Goal: Check status: Check status

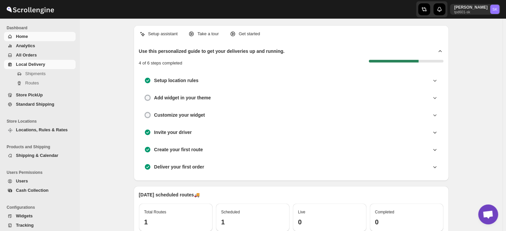
click at [38, 66] on span "Local Delivery" at bounding box center [30, 64] width 29 height 5
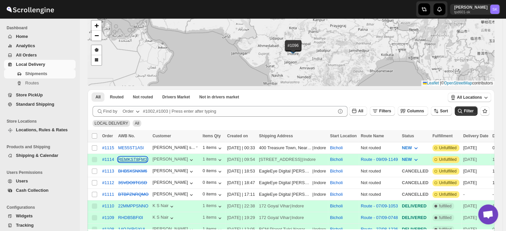
click at [127, 157] on button "REMKST8FM3" at bounding box center [132, 159] width 29 height 5
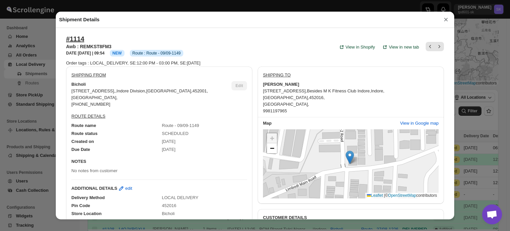
click at [443, 22] on button "×" at bounding box center [446, 19] width 10 height 9
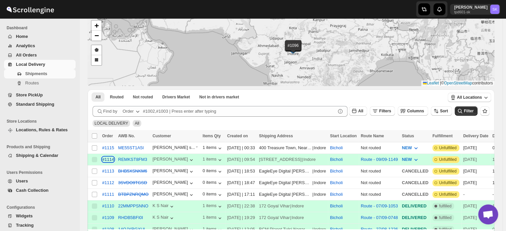
click at [110, 159] on div "#1114" at bounding box center [108, 159] width 12 height 5
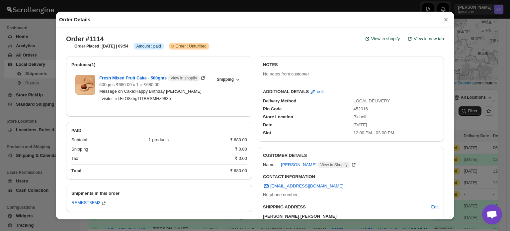
click at [445, 20] on button "×" at bounding box center [446, 19] width 10 height 9
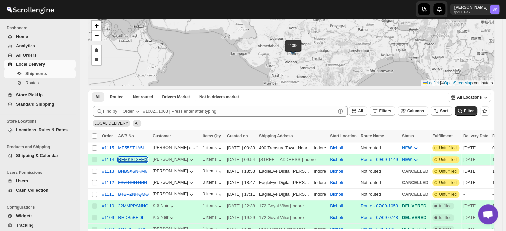
click at [129, 157] on button "REMKST8FM3" at bounding box center [132, 159] width 29 height 5
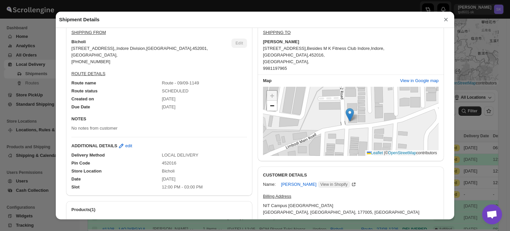
click at [444, 22] on button "×" at bounding box center [446, 19] width 10 height 9
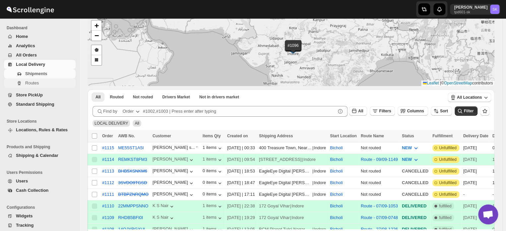
click at [37, 81] on span "Routes" at bounding box center [32, 82] width 14 height 5
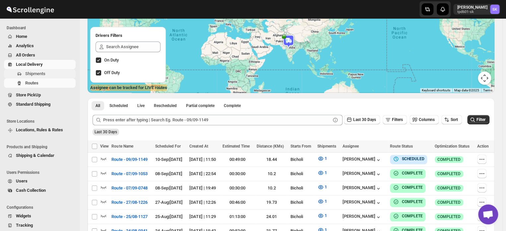
click at [28, 73] on span "Shipments" at bounding box center [35, 73] width 20 height 5
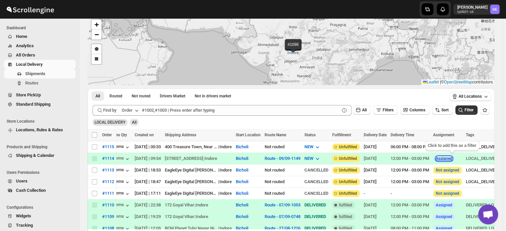
click at [449, 156] on button "Assigned" at bounding box center [444, 158] width 17 height 5
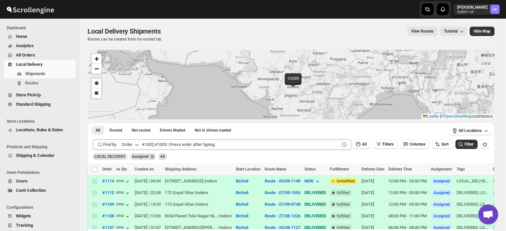
click at [153, 155] on icon "Remove Assigned" at bounding box center [152, 156] width 6 height 6
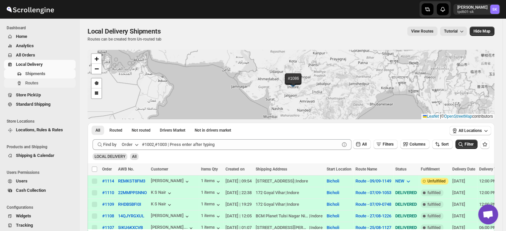
click at [33, 82] on span "Routes" at bounding box center [31, 82] width 13 height 5
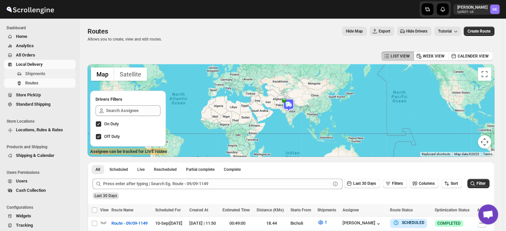
click at [37, 73] on span "Shipments" at bounding box center [35, 73] width 20 height 5
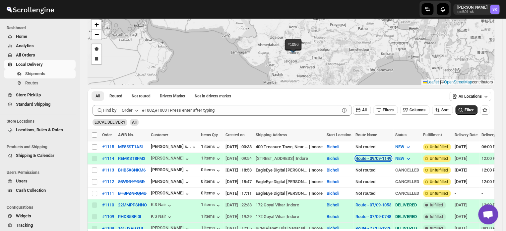
click at [382, 157] on button "Route - 09/09-1149" at bounding box center [374, 158] width 36 height 5
click at [385, 185] on button "View Route" at bounding box center [378, 180] width 25 height 11
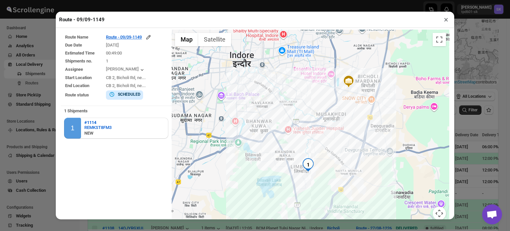
click at [445, 17] on button "×" at bounding box center [446, 19] width 10 height 9
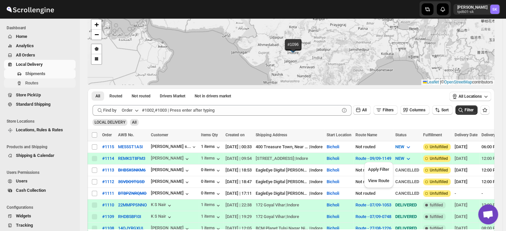
click at [28, 82] on span "Routes" at bounding box center [31, 82] width 13 height 5
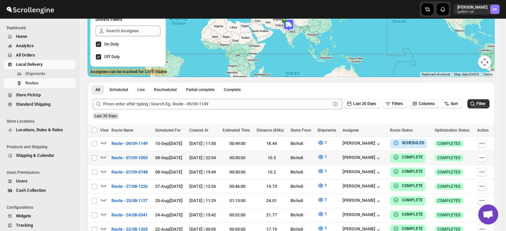
scroll to position [81, 0]
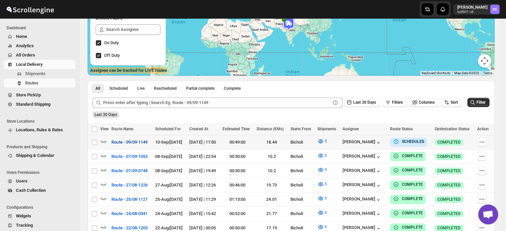
click at [128, 143] on span "Route - 09/09-1149" at bounding box center [129, 142] width 36 height 7
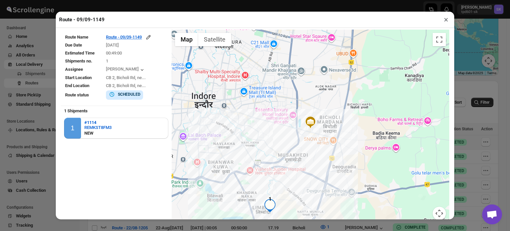
click at [445, 18] on button "×" at bounding box center [446, 19] width 10 height 9
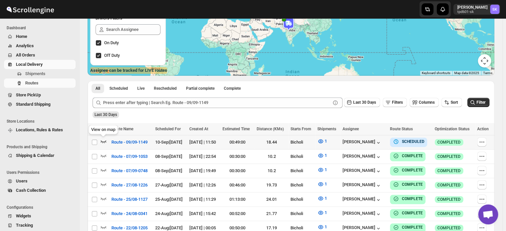
click at [104, 140] on icon "button" at bounding box center [103, 141] width 7 height 7
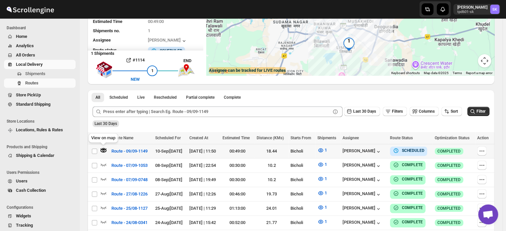
click at [104, 151] on icon "button" at bounding box center [104, 150] width 6 height 4
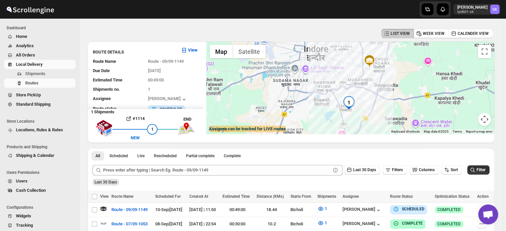
scroll to position [0, 0]
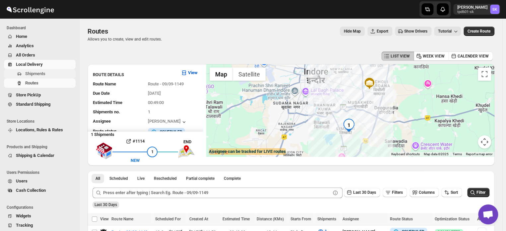
click at [39, 73] on span "Shipments" at bounding box center [35, 73] width 20 height 5
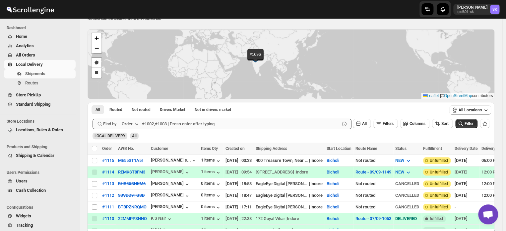
scroll to position [24, 0]
